Goal: Task Accomplishment & Management: Use online tool/utility

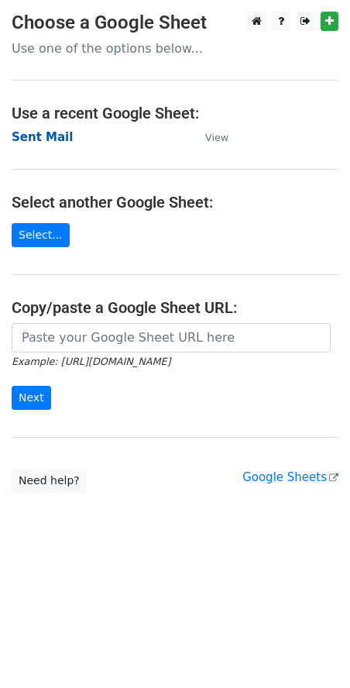
click at [36, 143] on strong "Sent Mail" at bounding box center [42, 137] width 61 height 14
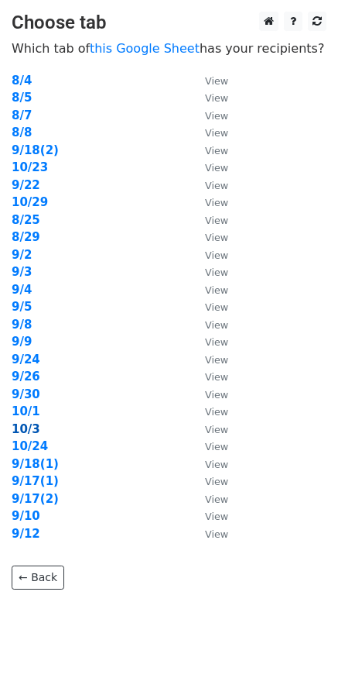
click at [25, 424] on strong "10/3" at bounding box center [26, 429] width 29 height 14
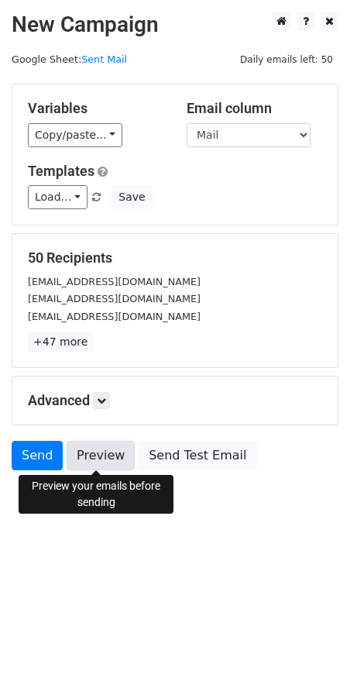
click at [94, 462] on link "Preview" at bounding box center [101, 455] width 68 height 29
click at [104, 458] on link "Preview" at bounding box center [101, 455] width 68 height 29
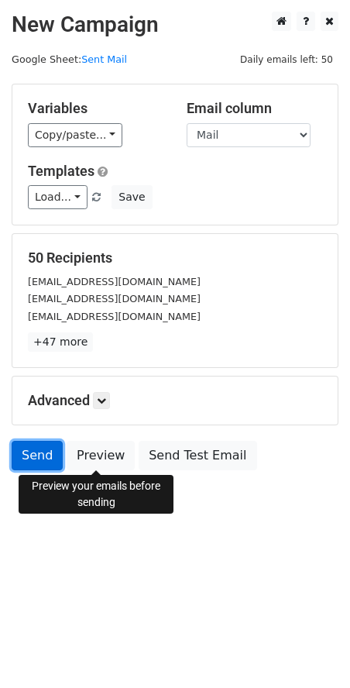
click at [36, 455] on link "Send" at bounding box center [37, 455] width 51 height 29
